Goal: Task Accomplishment & Management: Manage account settings

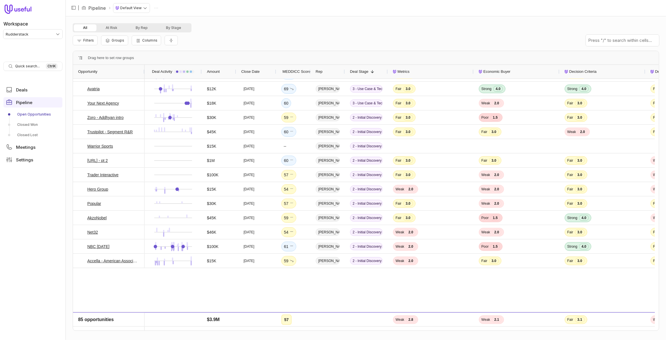
scroll to position [312, 0]
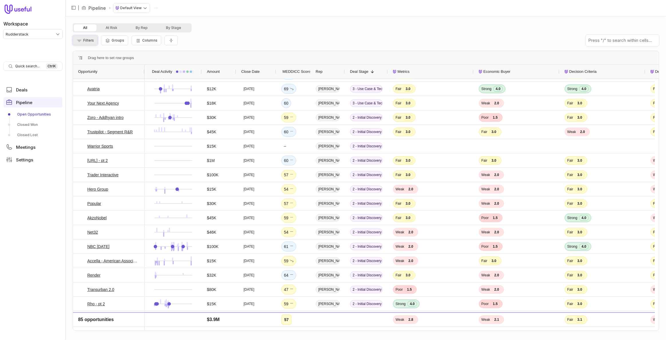
click at [95, 40] on button "Filters" at bounding box center [85, 41] width 25 height 10
click at [96, 70] on button "Add filter" at bounding box center [92, 71] width 30 height 8
click at [96, 70] on span "Opportunity Name" at bounding box center [99, 70] width 32 height 7
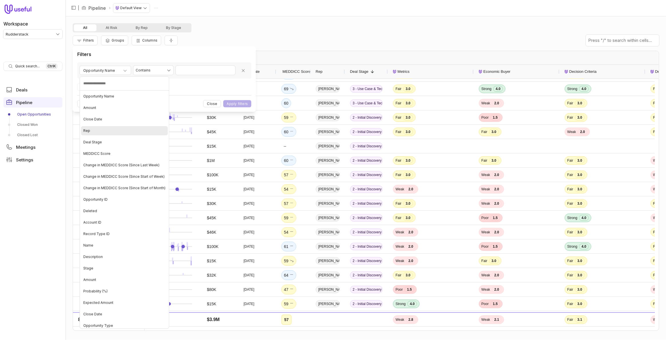
click at [103, 142] on div "Deal Stage" at bounding box center [124, 141] width 87 height 9
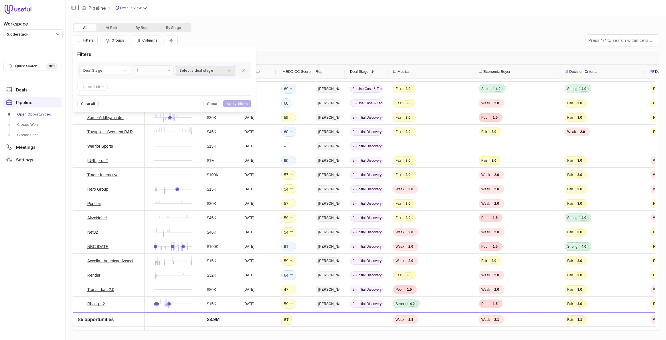
click at [191, 66] on button "Select a deal stage" at bounding box center [206, 70] width 60 height 9
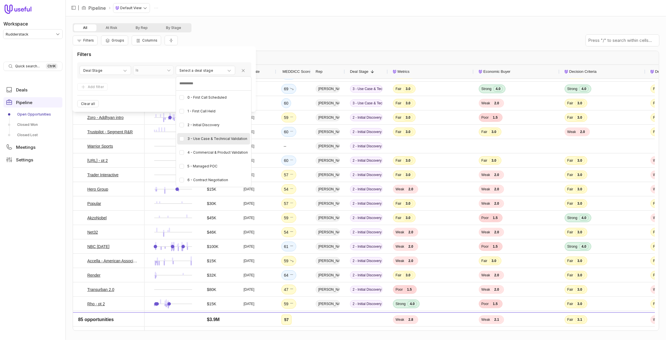
click at [181, 135] on div "3 - Use Case & Technical Validation" at bounding box center [213, 138] width 73 height 11
click at [182, 147] on div "4 - Commercial & Product Validation" at bounding box center [213, 152] width 73 height 11
click at [183, 161] on div "5 - Managed POC" at bounding box center [213, 165] width 73 height 11
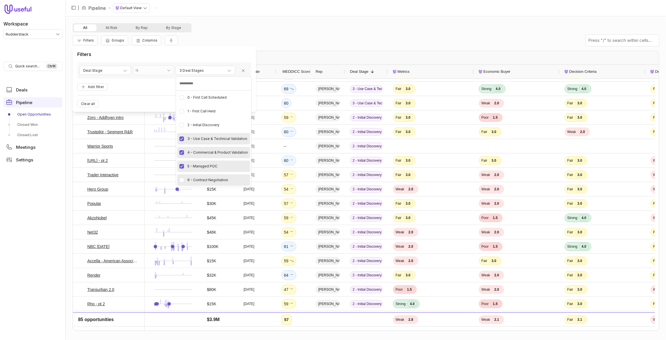
click at [184, 179] on div "6 - Contract Negotiation" at bounding box center [213, 179] width 73 height 11
click at [164, 87] on html "Workspace Rudderstack Quick search... Ctrl K Deals Pipeline Open Opportunities …" at bounding box center [333, 170] width 666 height 340
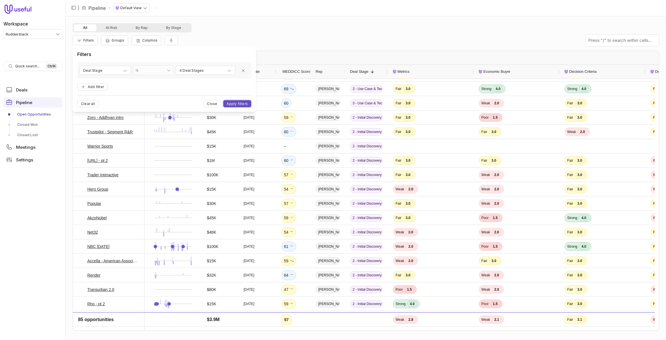
click at [229, 102] on button "Apply filters" at bounding box center [237, 103] width 28 height 7
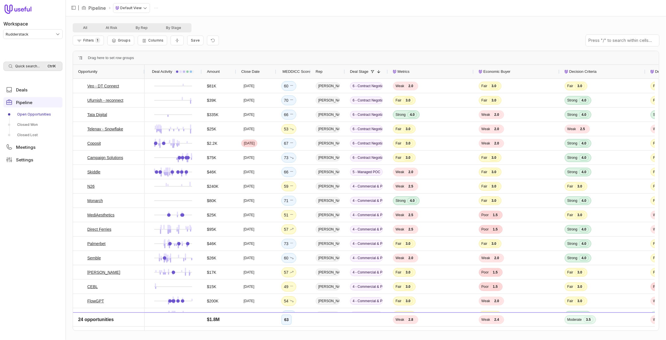
click at [39, 70] on div "Quick search... Ctrl K" at bounding box center [32, 66] width 59 height 9
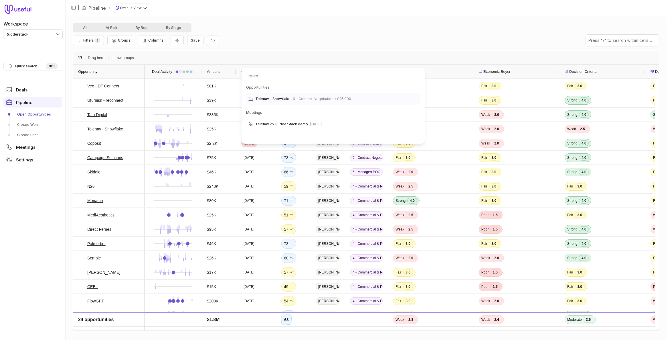
type input "telen"
click at [277, 96] on span "Telenav - Snowflake" at bounding box center [272, 98] width 35 height 7
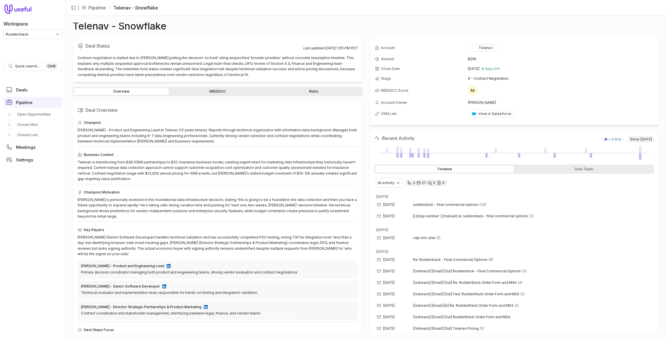
click at [220, 93] on link "MEDDICC" at bounding box center [217, 91] width 95 height 7
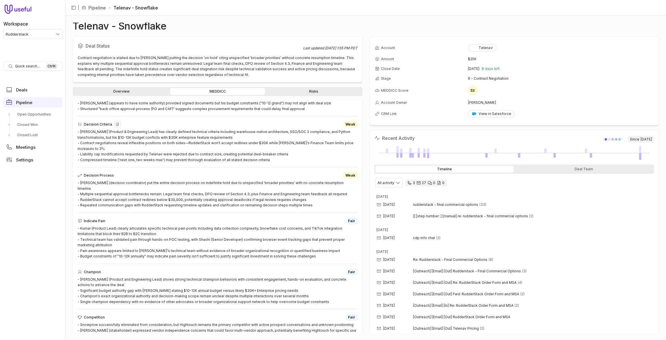
scroll to position [244, 0]
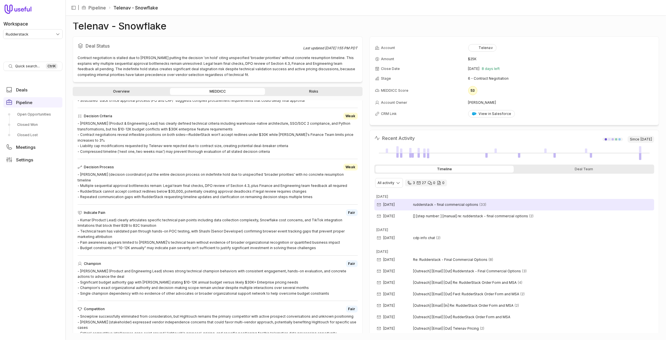
click at [475, 202] on span "rudderstack - final commercial options" at bounding box center [445, 204] width 65 height 5
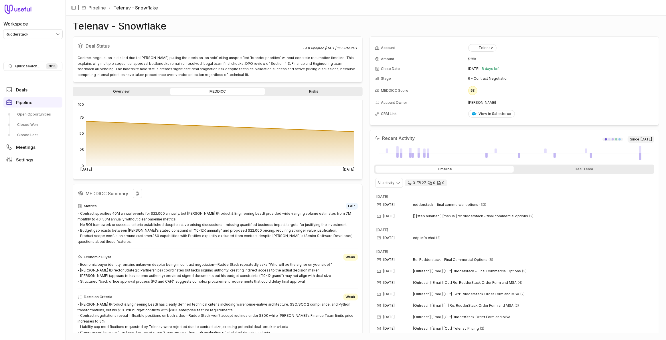
scroll to position [62, 0]
click at [308, 95] on div "Overview MEDDICC Risks" at bounding box center [218, 91] width 290 height 9
click at [308, 92] on link "Risks" at bounding box center [313, 91] width 95 height 7
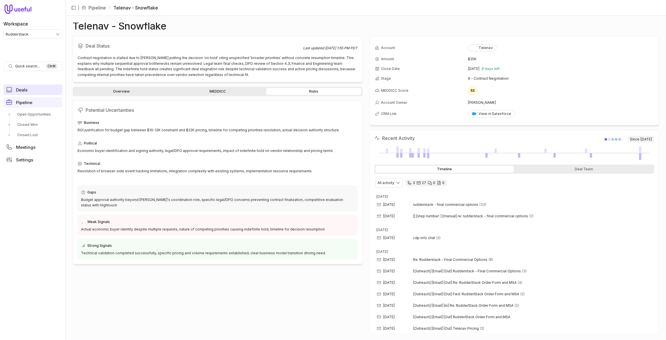
click at [39, 91] on link "Deals" at bounding box center [32, 89] width 59 height 10
